Goal: Check status: Check status

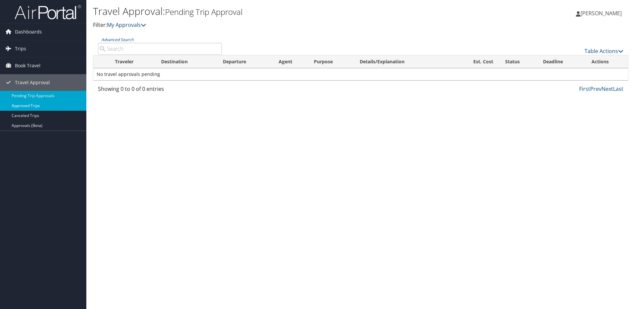
click at [38, 108] on link "Approved Trips" at bounding box center [43, 106] width 86 height 10
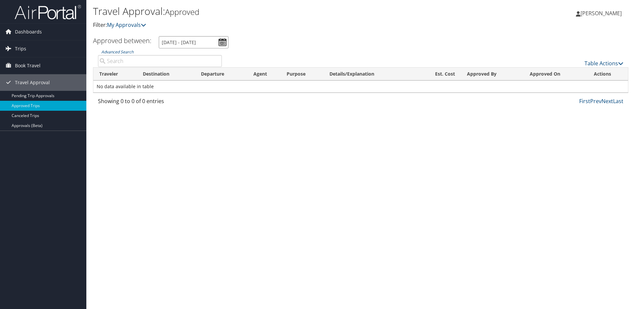
click at [225, 42] on input "8/2/2025 - 9/2/2025" at bounding box center [194, 42] width 70 height 12
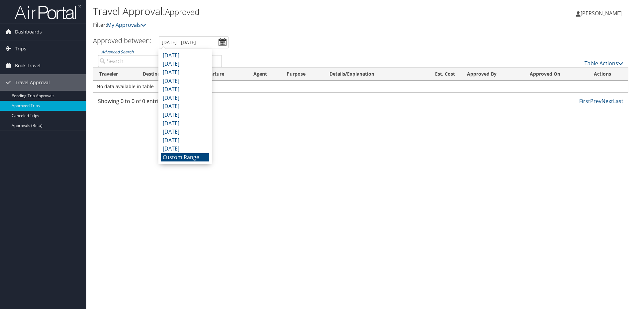
click at [191, 157] on li "Custom Range" at bounding box center [185, 157] width 48 height 9
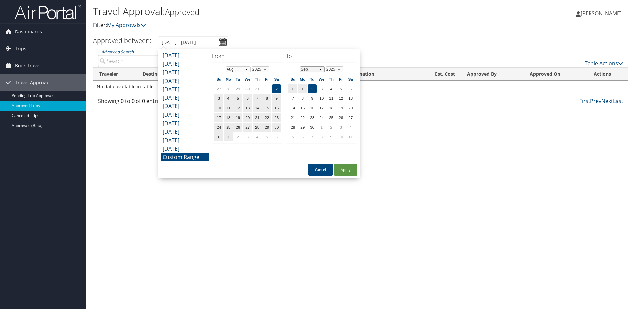
click at [323, 70] on select "Jan Feb Mar Apr May Jun Jul Aug Sep Oct Nov Dec" at bounding box center [312, 69] width 25 height 6
click at [349, 117] on td "25" at bounding box center [350, 117] width 9 height 9
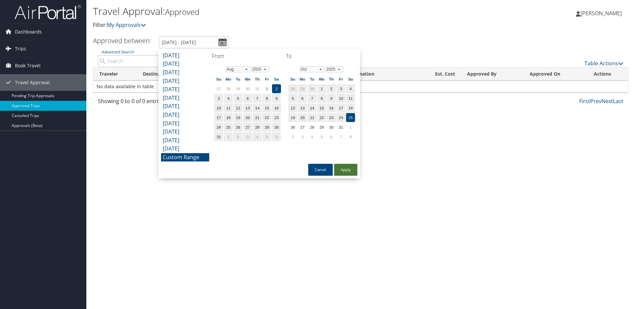
click at [350, 167] on button "Apply" at bounding box center [345, 170] width 23 height 12
type input "8/2/2025 - 10/25/2025"
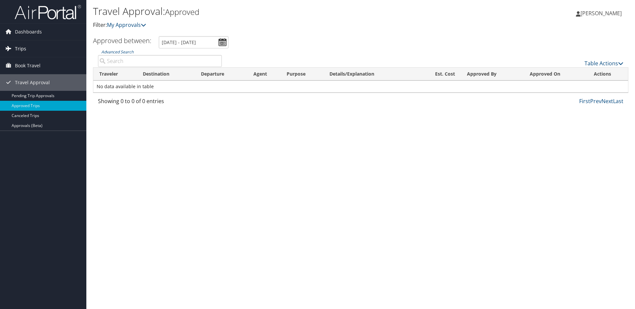
click at [21, 48] on span "Trips" at bounding box center [20, 48] width 11 height 17
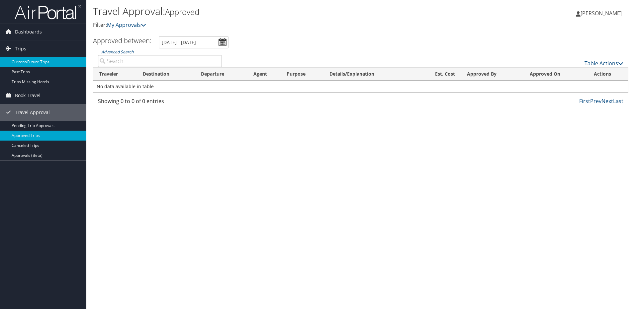
click at [20, 60] on link "Current/Future Trips" at bounding box center [43, 62] width 86 height 10
